Goal: Use online tool/utility: Utilize a website feature to perform a specific function

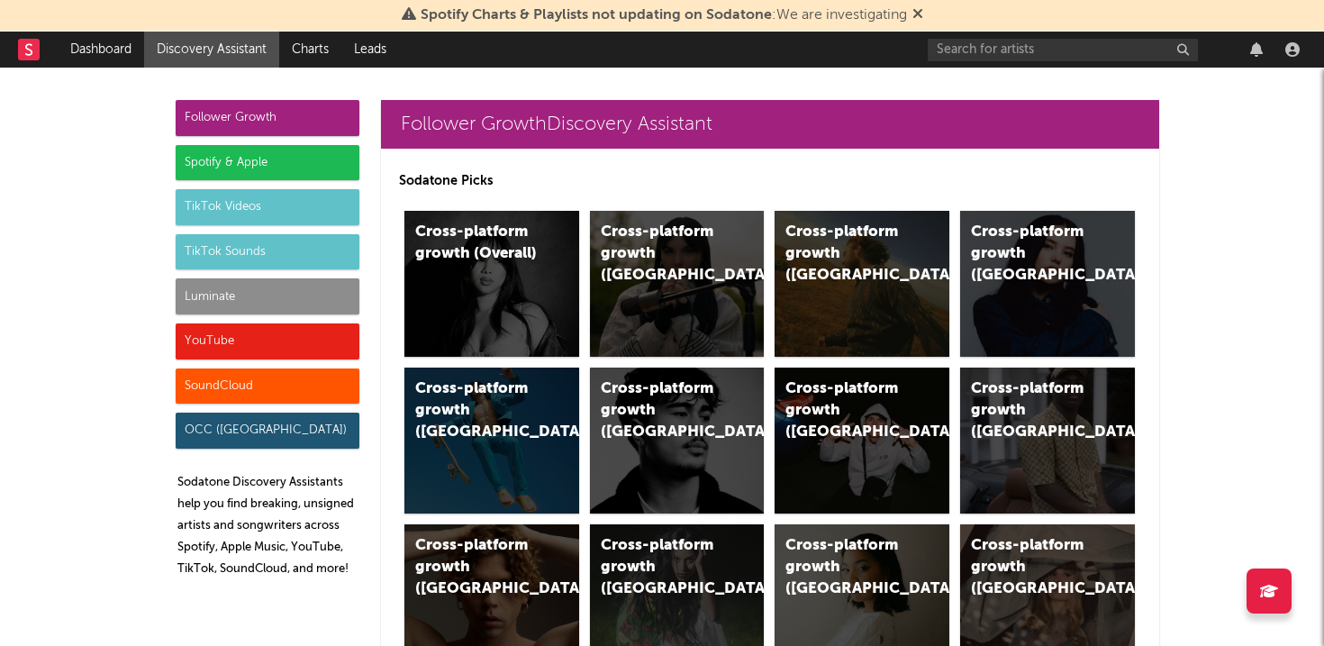
click at [922, 11] on icon at bounding box center [917, 13] width 11 height 14
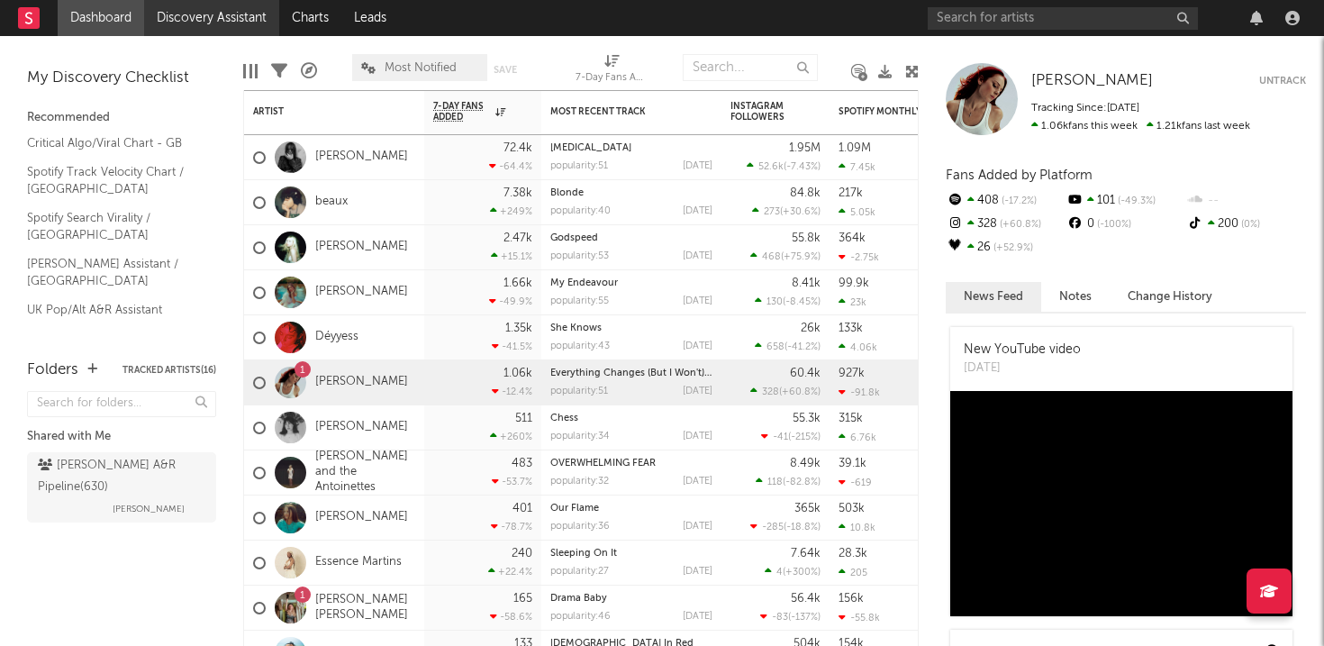
click at [180, 23] on link "Discovery Assistant" at bounding box center [211, 18] width 135 height 36
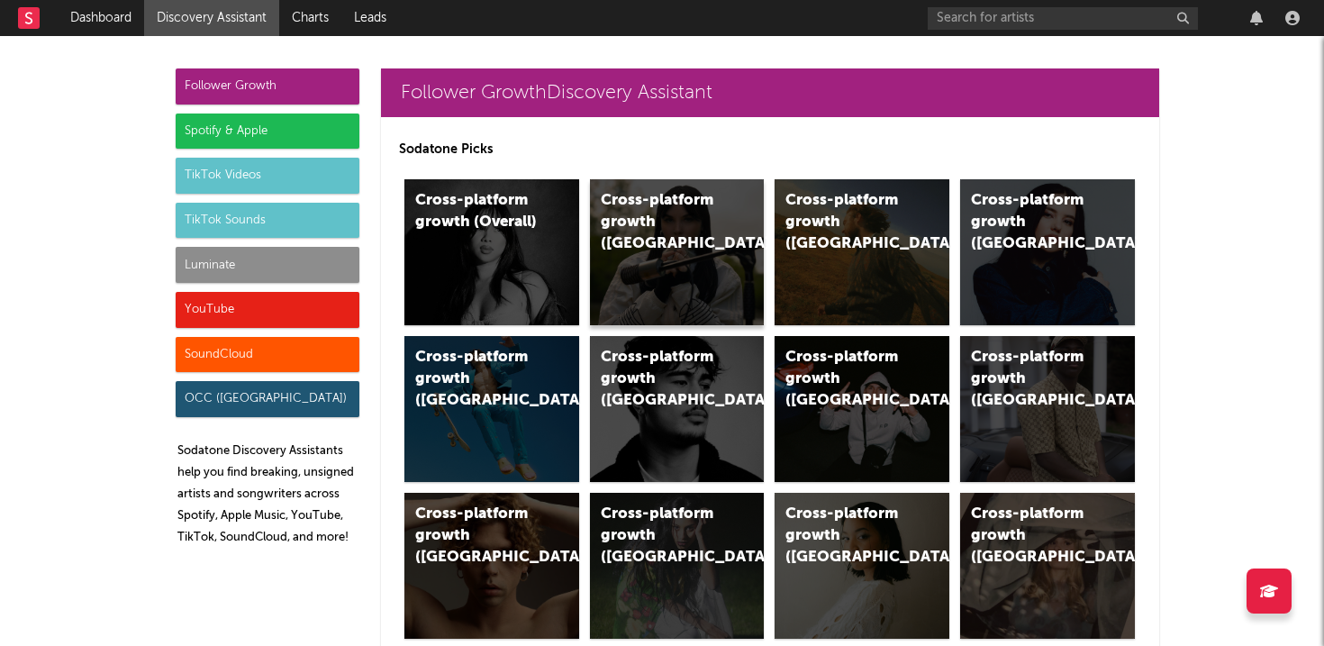
click at [747, 237] on div "Cross-platform growth ([GEOGRAPHIC_DATA])" at bounding box center [677, 252] width 175 height 146
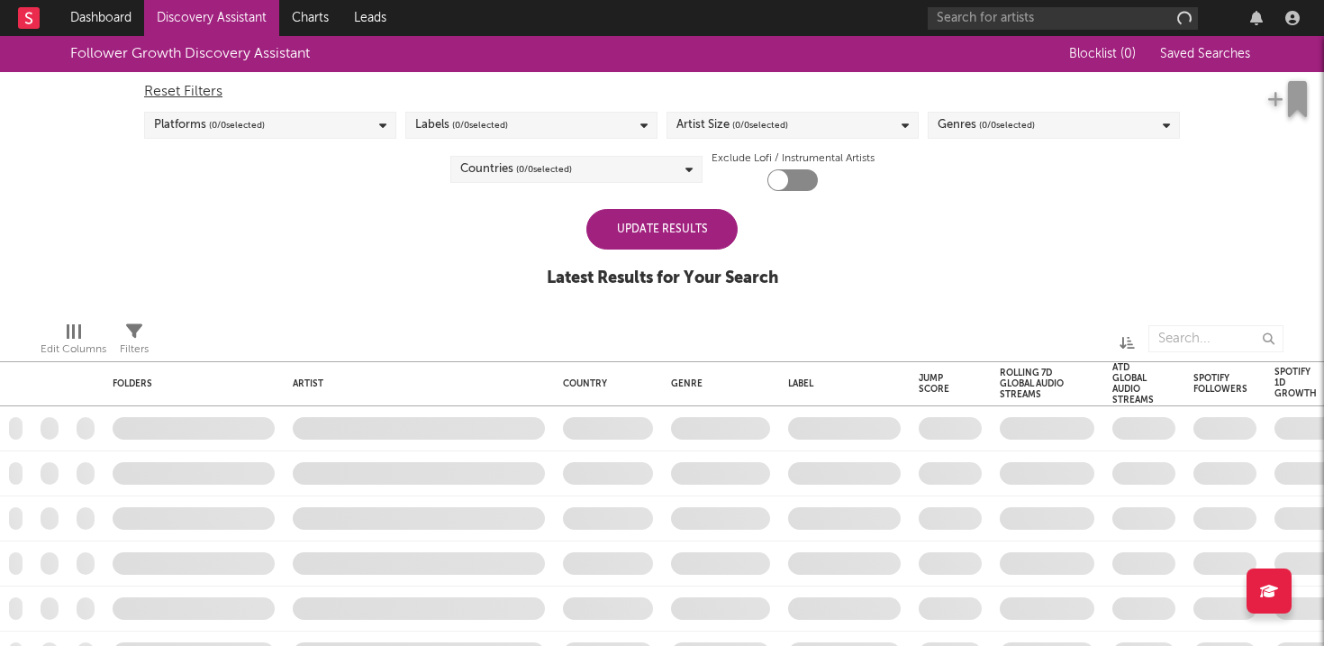
checkbox input "true"
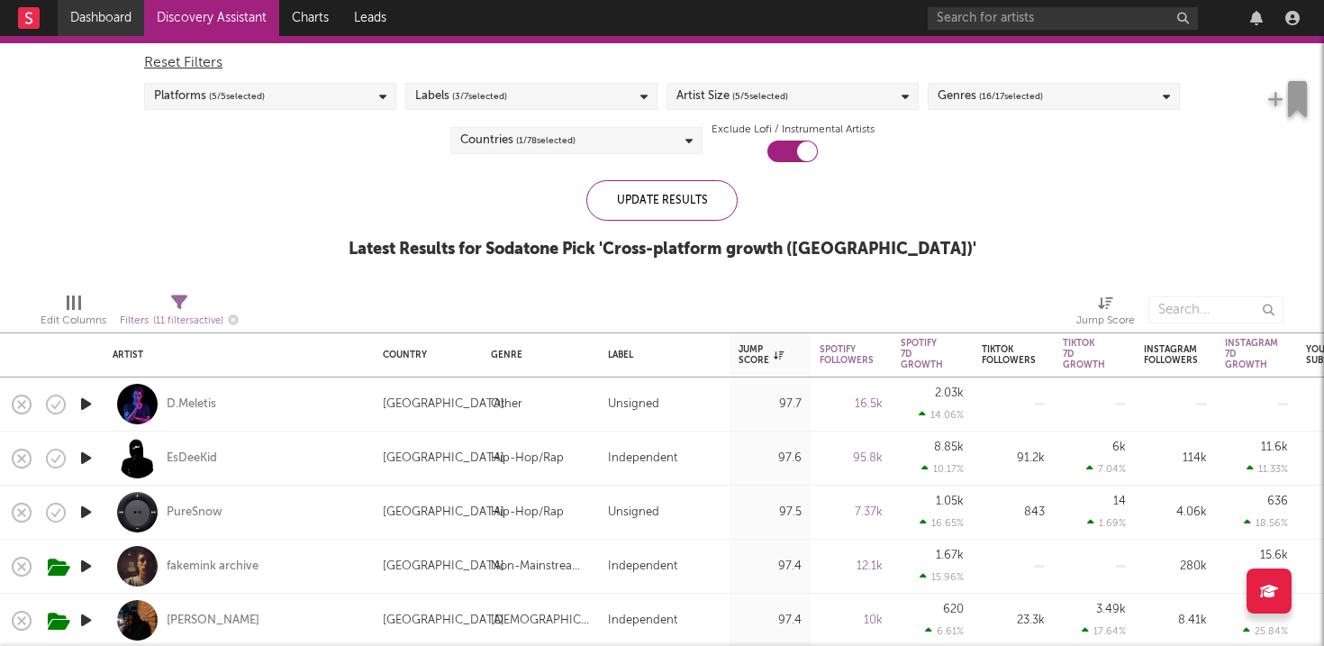
click at [114, 23] on link "Dashboard" at bounding box center [101, 18] width 86 height 36
